Goal: Task Accomplishment & Management: Use online tool/utility

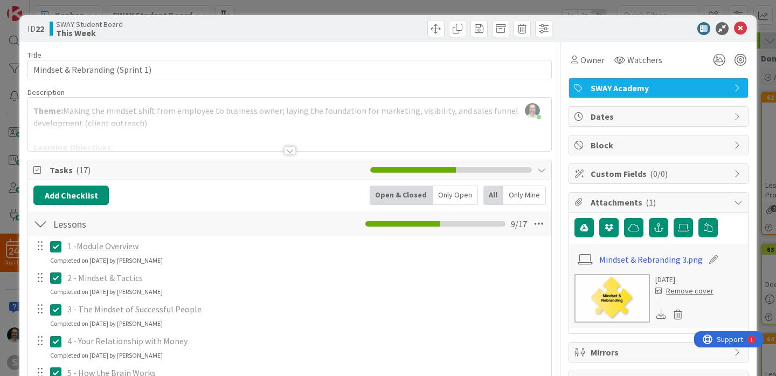
scroll to position [370, 0]
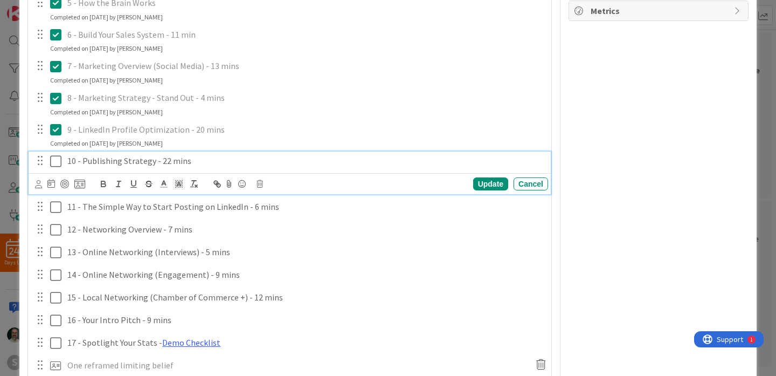
click at [58, 163] on icon at bounding box center [55, 161] width 11 height 13
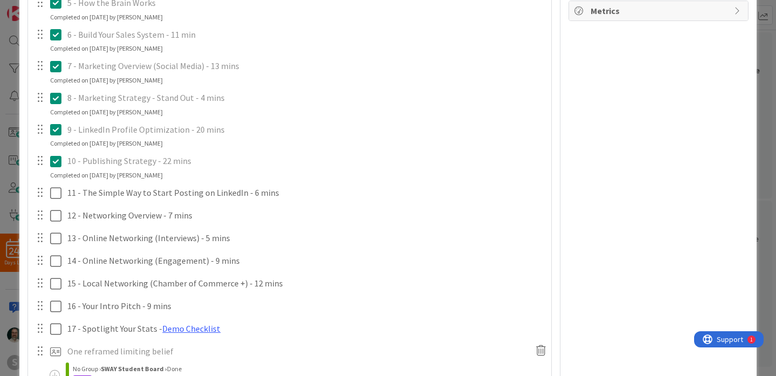
scroll to position [0, 0]
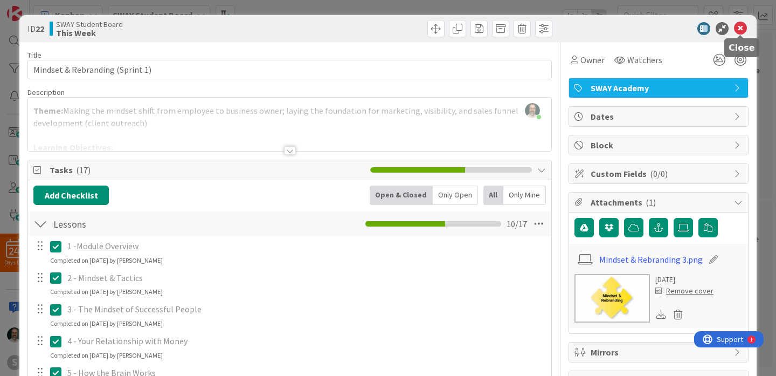
click at [744, 30] on icon at bounding box center [740, 28] width 13 height 13
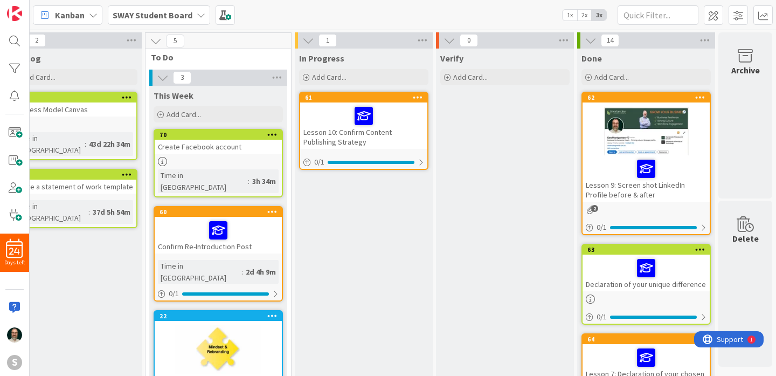
click at [380, 137] on div "Lesson 10: Confirm Content Publishing Strategy" at bounding box center [363, 125] width 127 height 46
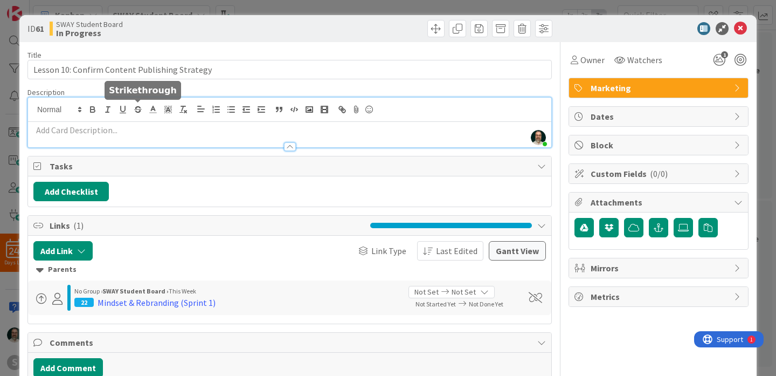
click at [137, 109] on div "[PERSON_NAME] just joined" at bounding box center [289, 123] width 523 height 50
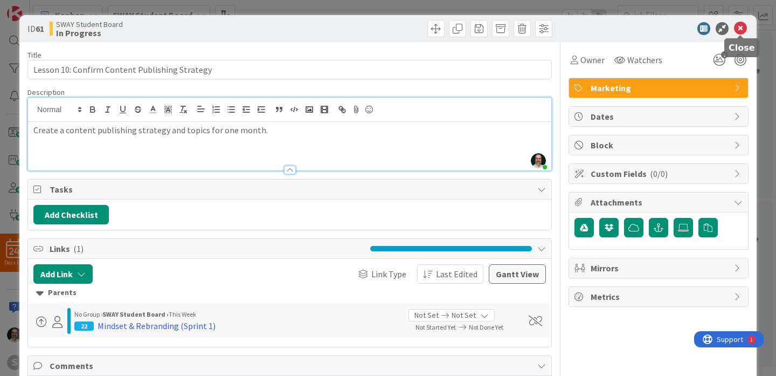
click at [742, 27] on icon at bounding box center [740, 28] width 13 height 13
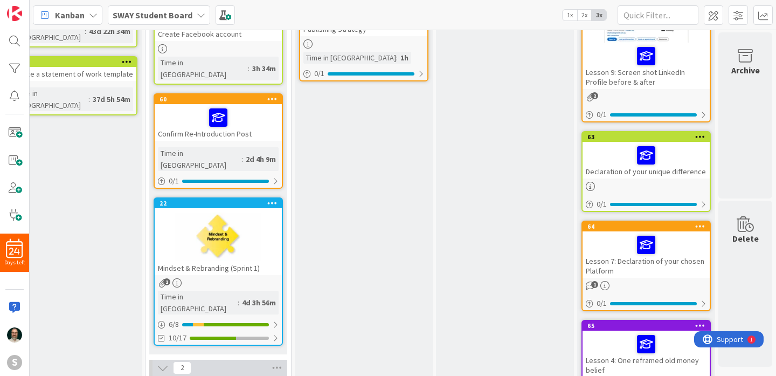
scroll to position [0, 179]
